Goal: Task Accomplishment & Management: Manage account settings

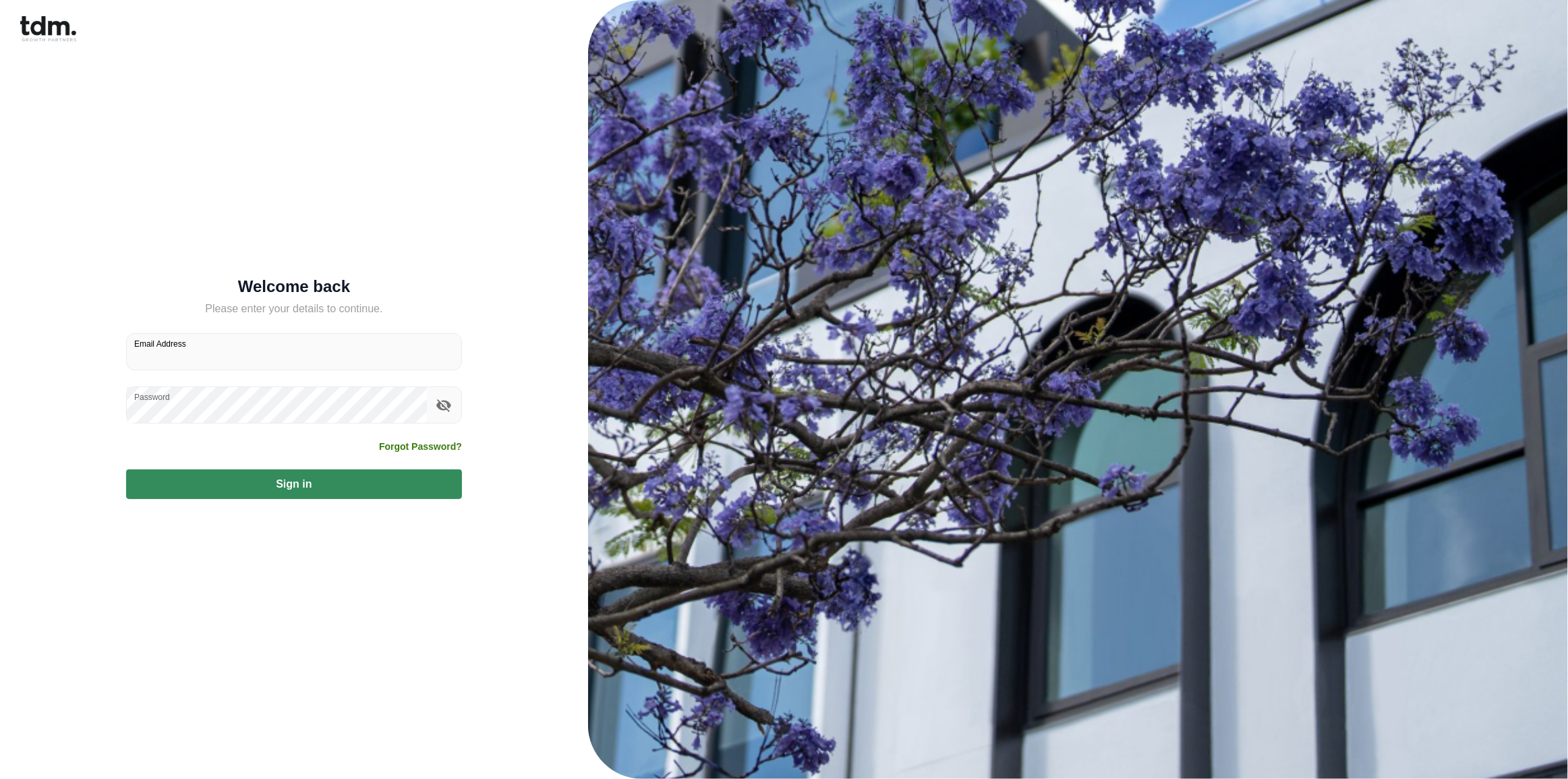
type input "**********"
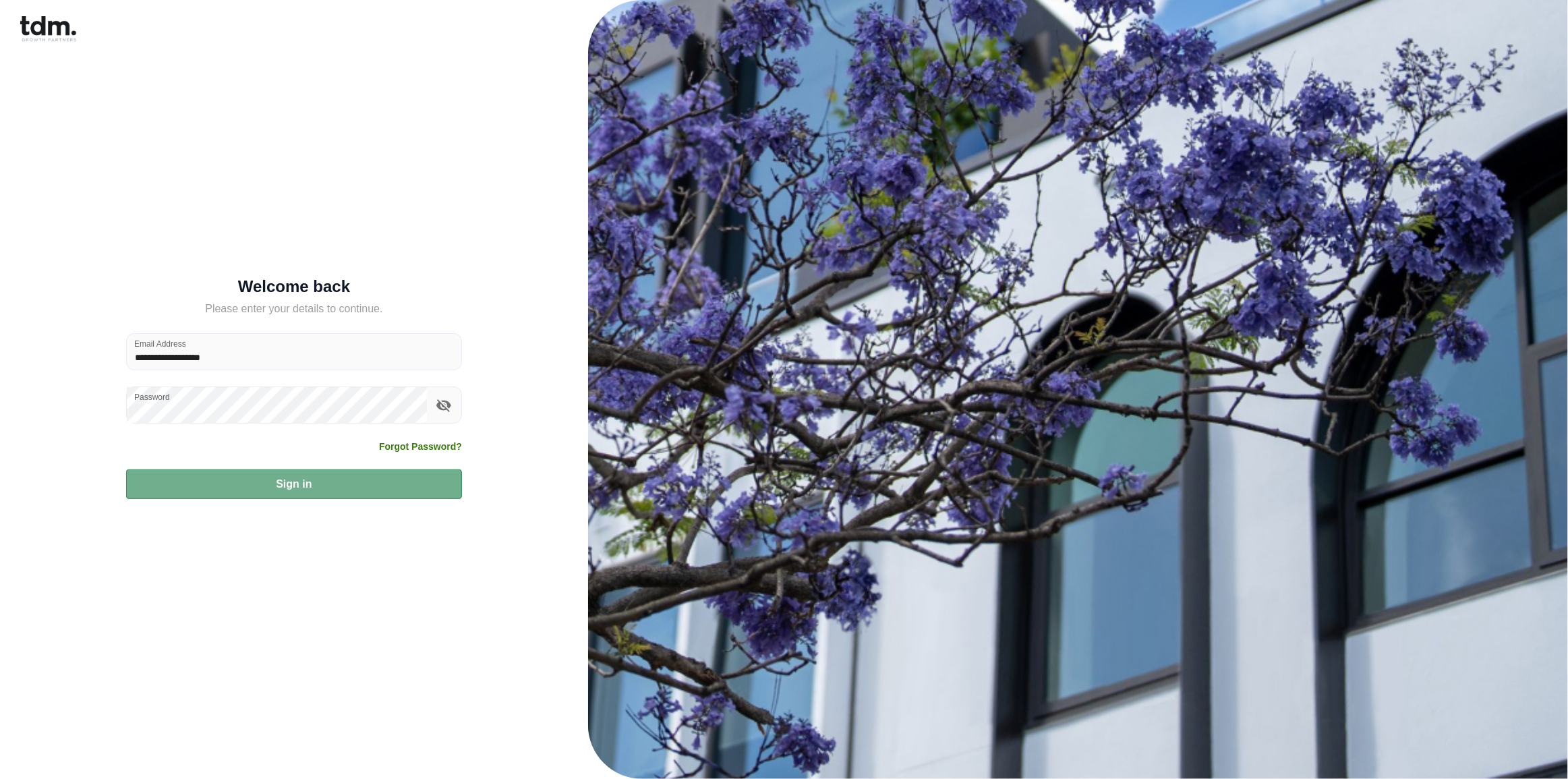
click at [297, 476] on button "Sign in" at bounding box center [295, 484] width 336 height 30
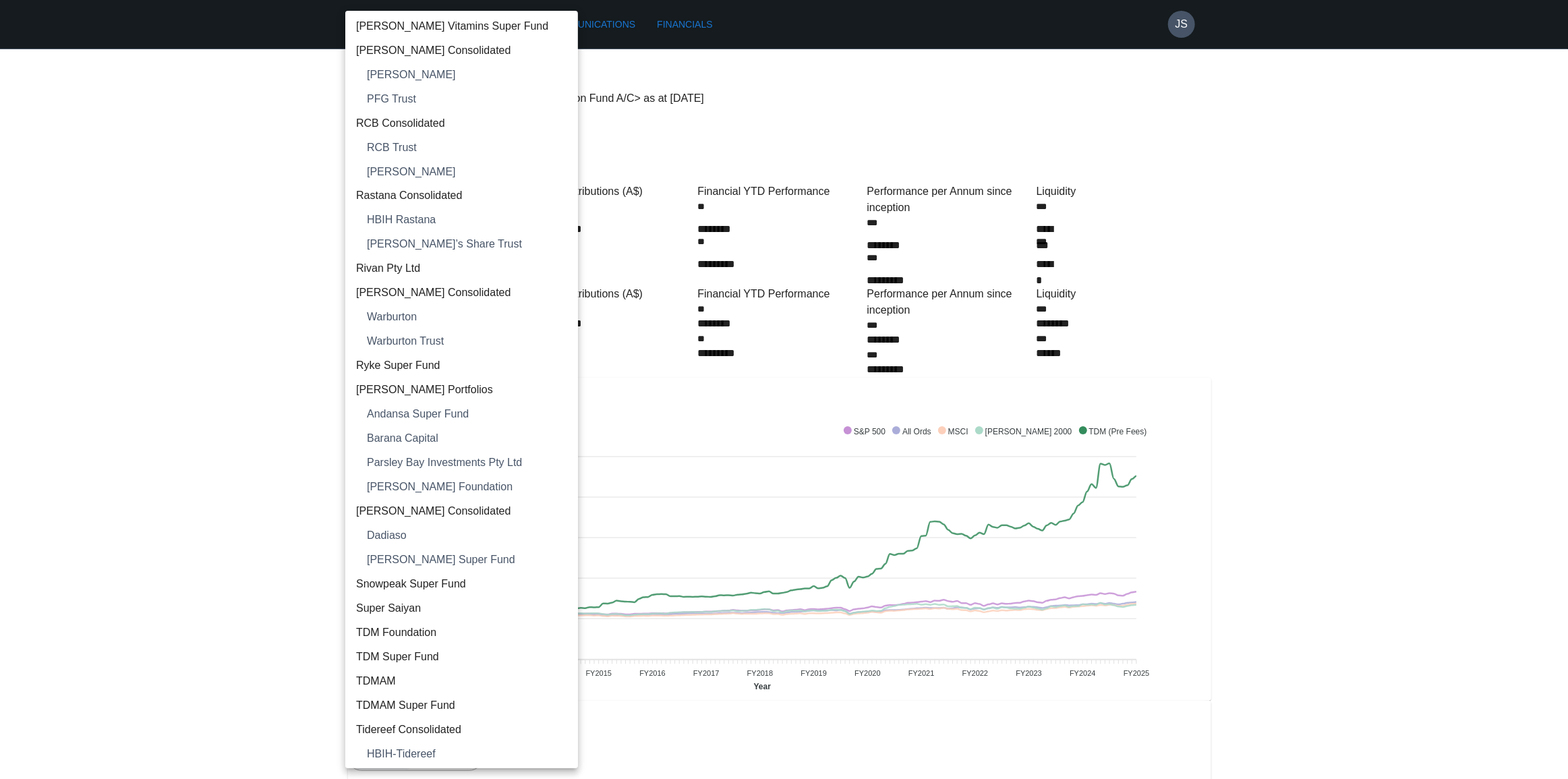
scroll to position [3644, 0]
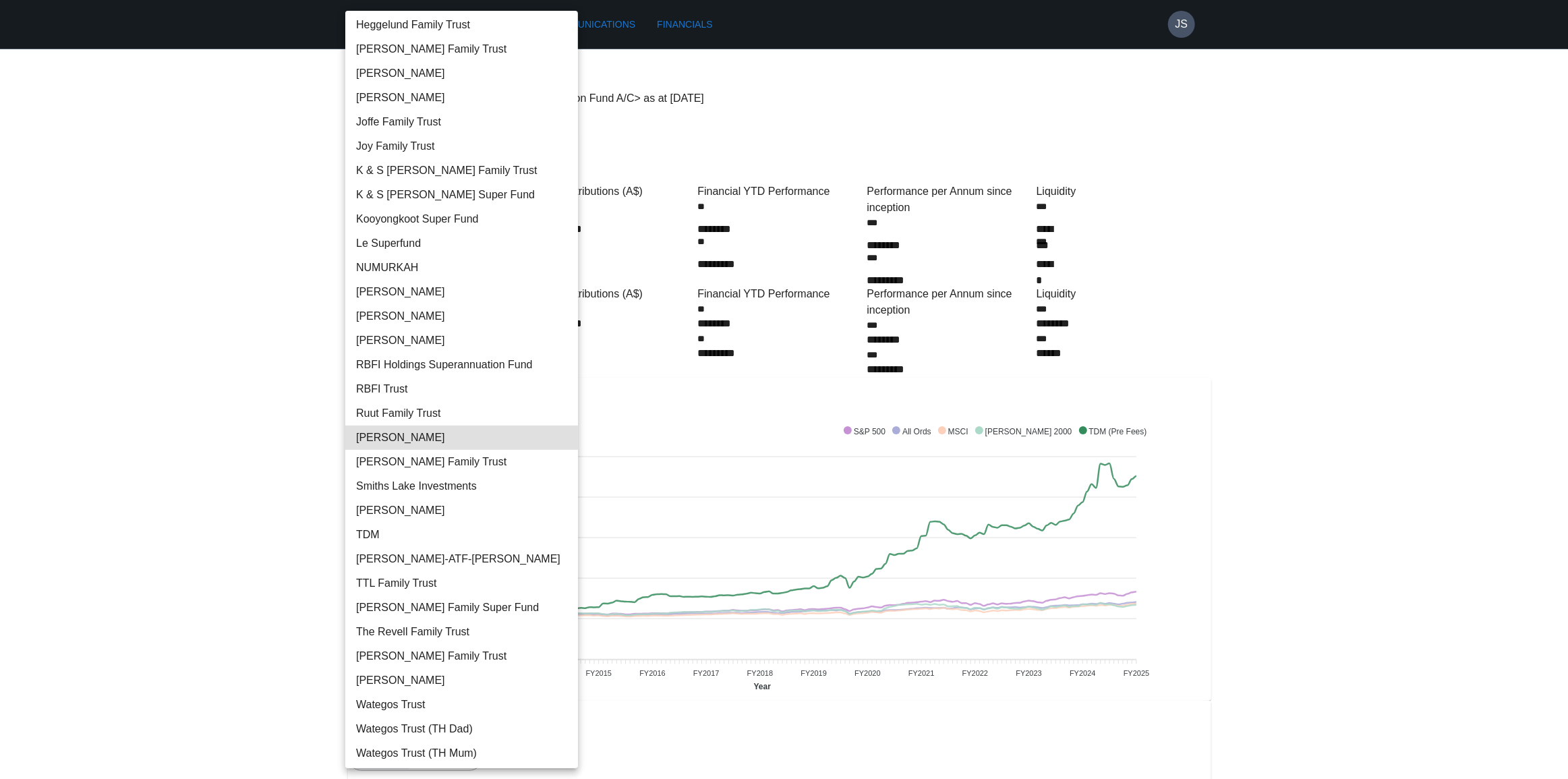
type input "**********"
